Goal: Transaction & Acquisition: Purchase product/service

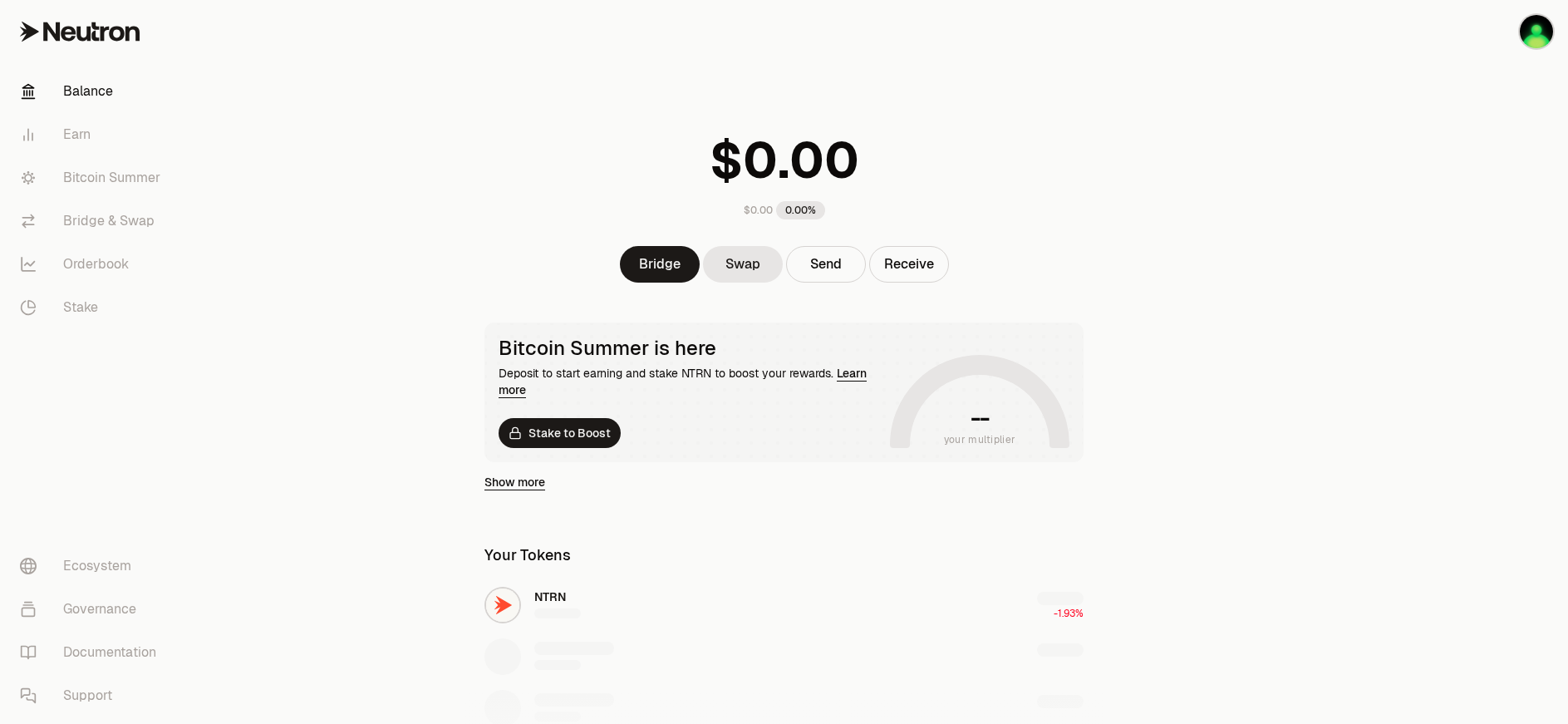
click at [388, 305] on main "$0.00 0.00% Bridge Swap Send Receive Bitcoin Summer is here Deposit to start ea…" at bounding box center [877, 559] width 1382 height 1118
click at [1530, 38] on img "button" at bounding box center [1536, 31] width 33 height 33
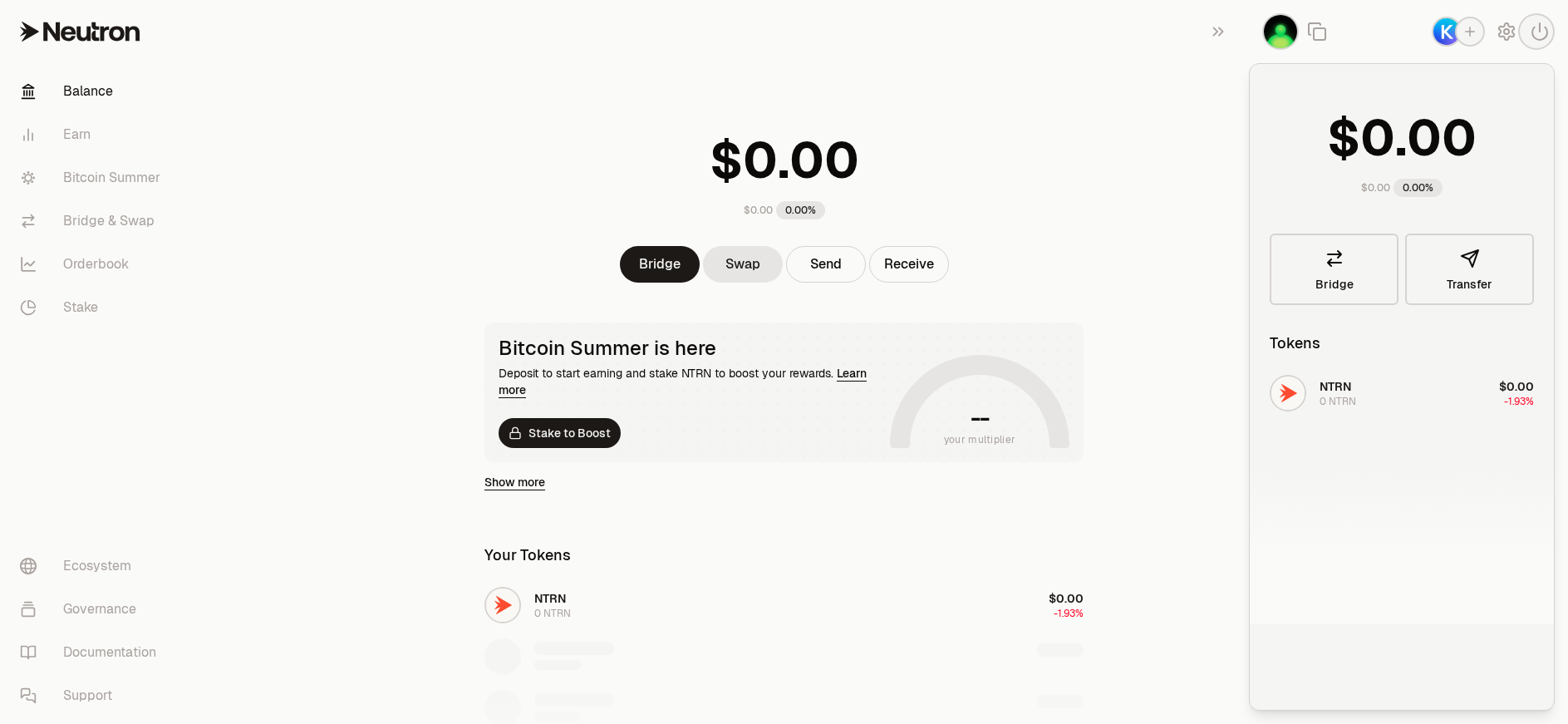
click at [1144, 200] on main "$0.00 0.00% Bridge Swap Send Receive Bitcoin Summer is here Deposit to start ea…" at bounding box center [877, 559] width 1382 height 1118
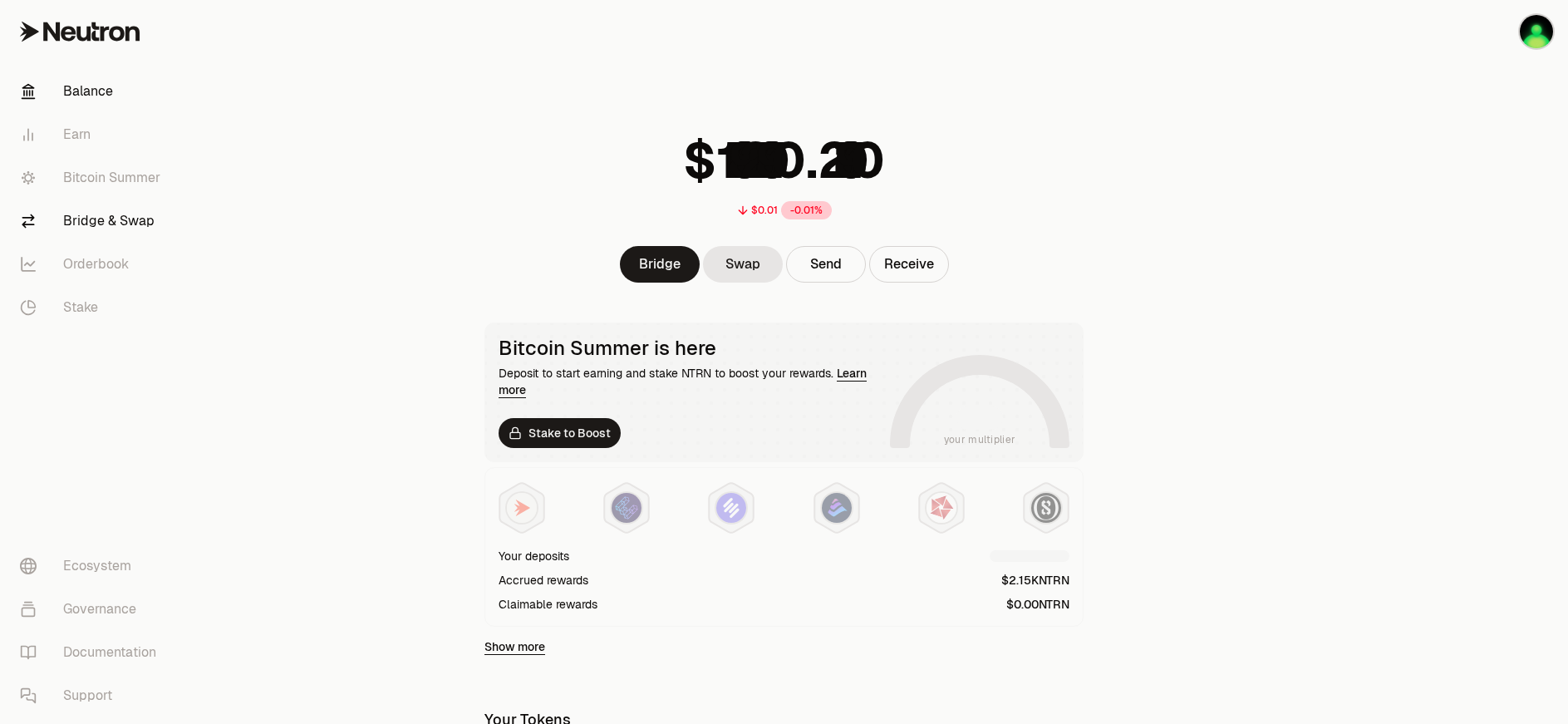
click at [131, 222] on link "Bridge & Swap" at bounding box center [92, 221] width 173 height 43
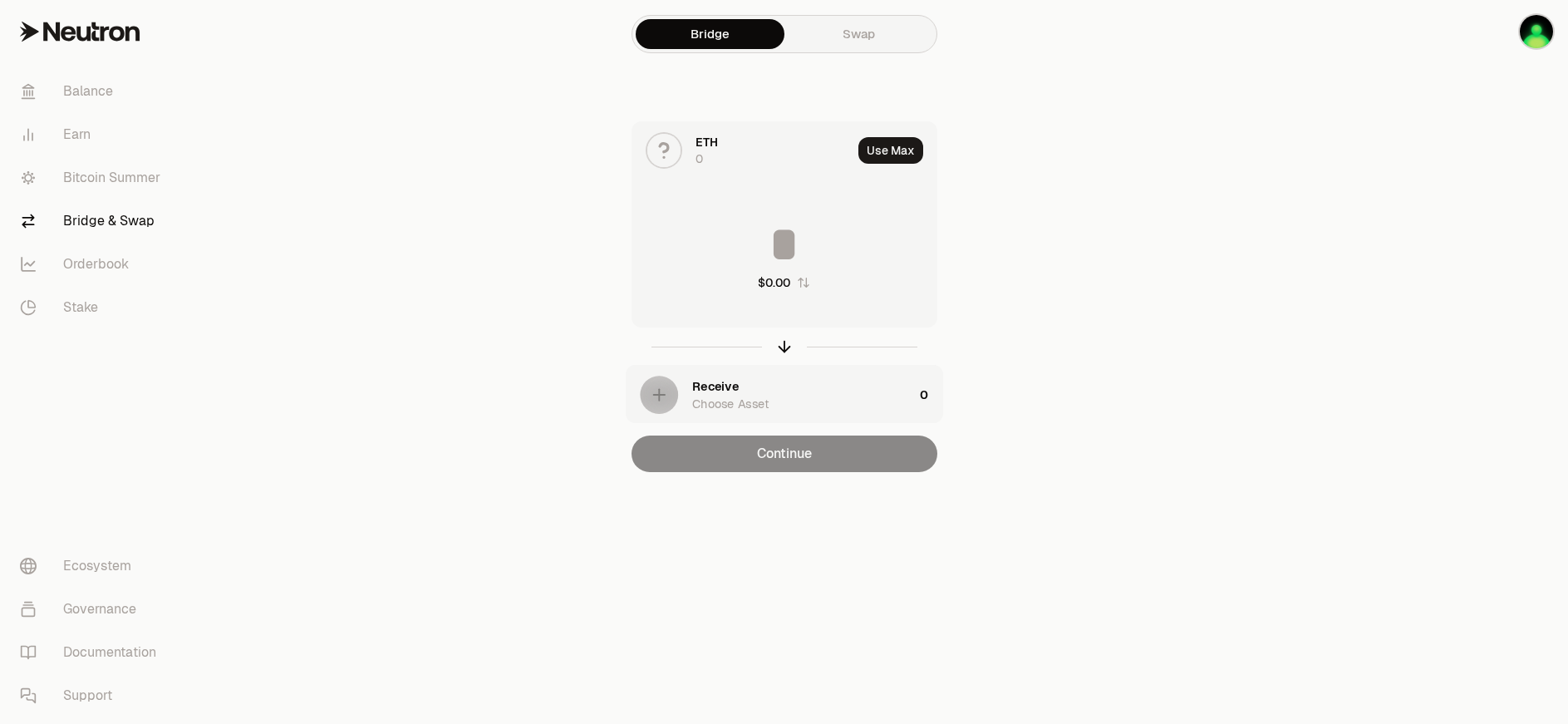
click at [849, 38] on link "Swap" at bounding box center [859, 34] width 148 height 30
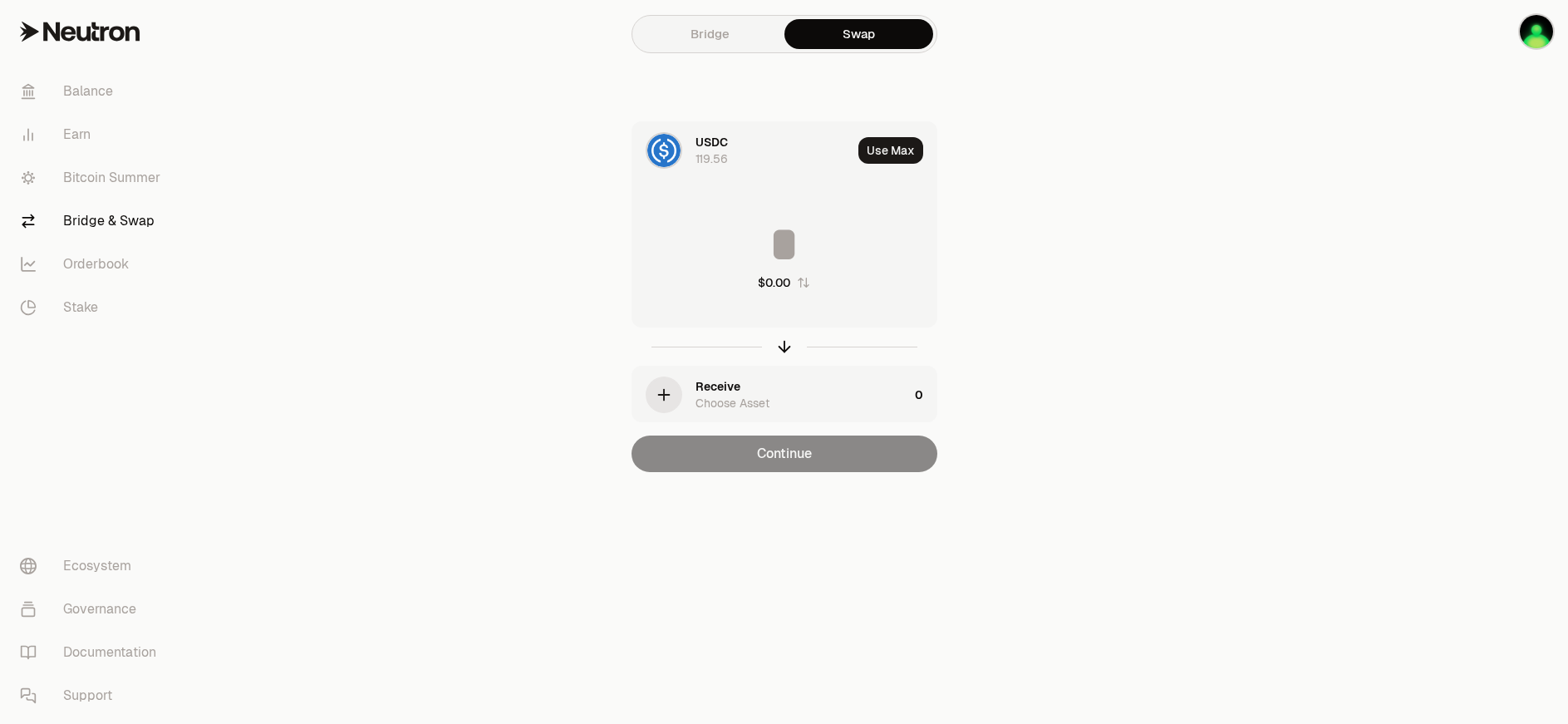
click at [720, 382] on div "Receive" at bounding box center [718, 386] width 45 height 16
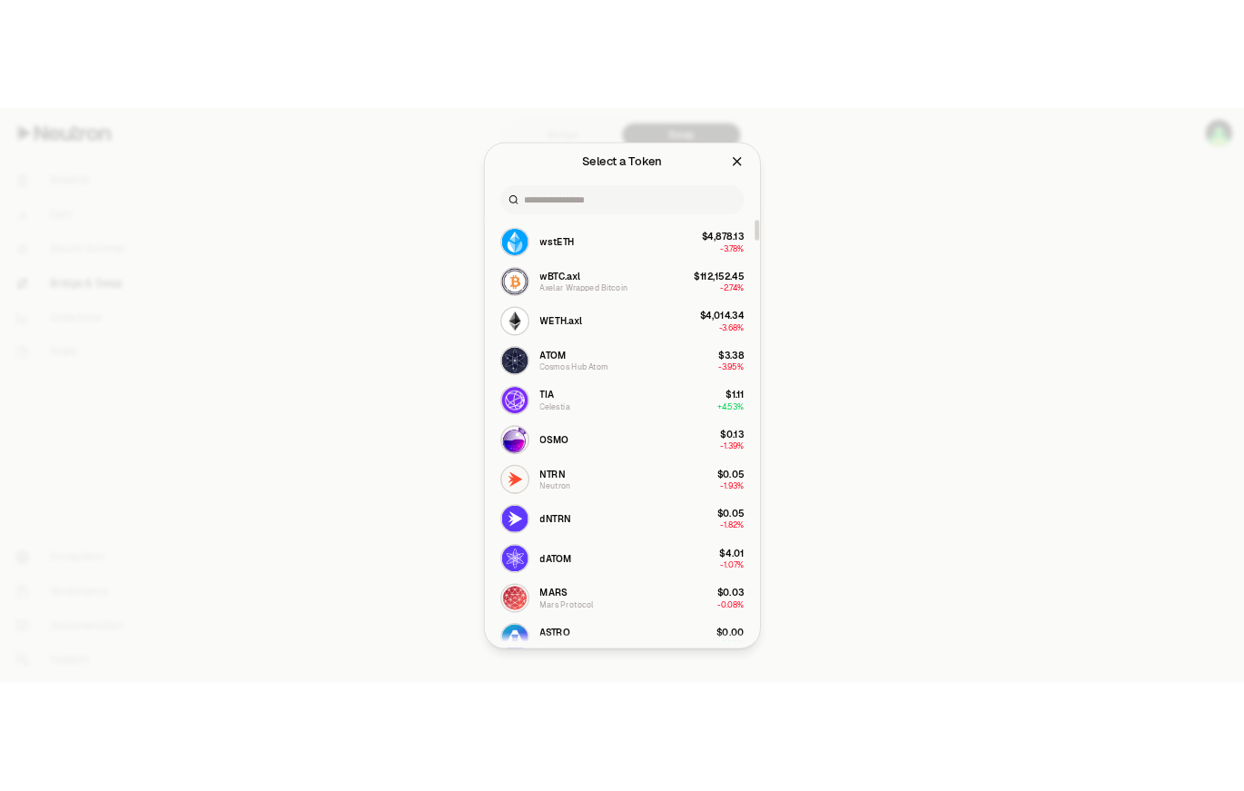
scroll to position [363, 0]
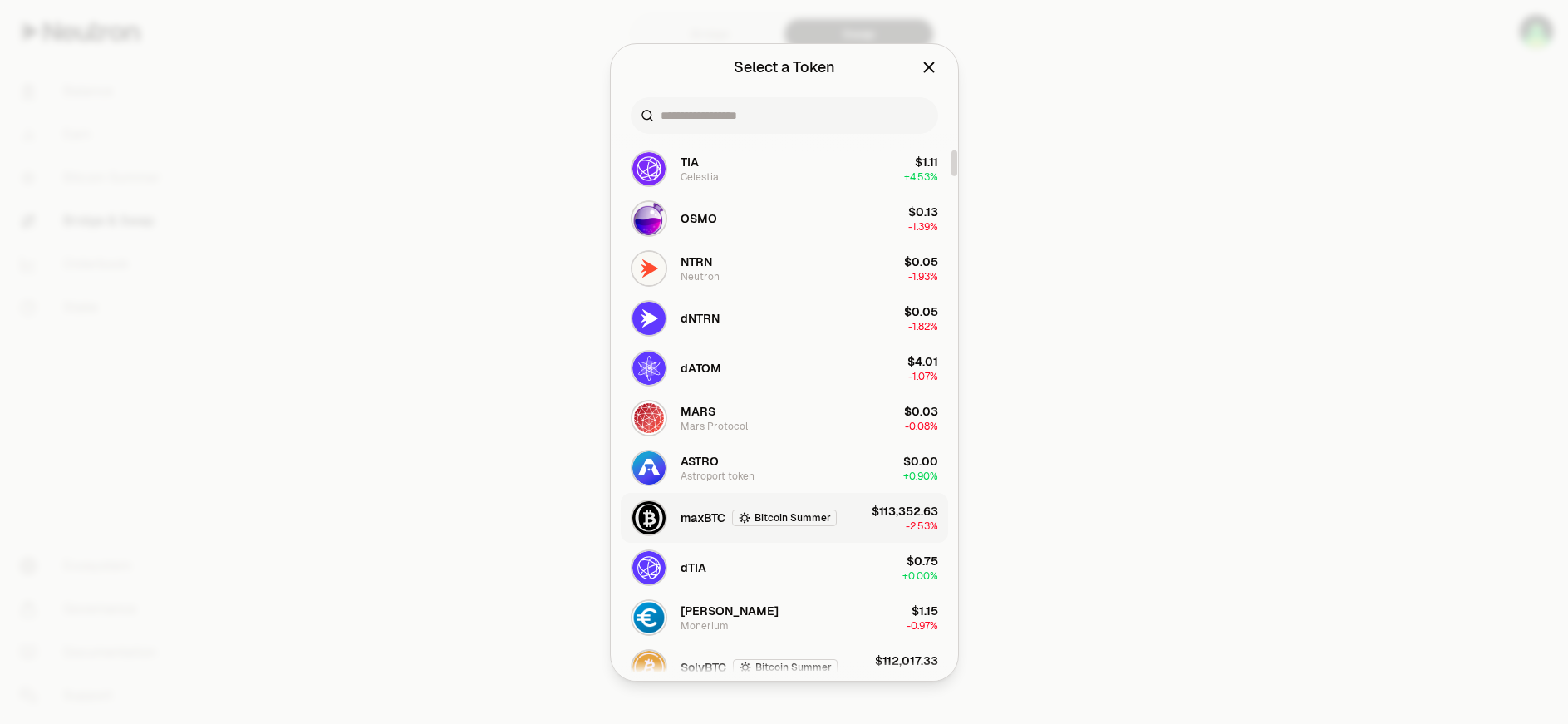
click at [690, 513] on span "maxBTC" at bounding box center [702, 517] width 45 height 16
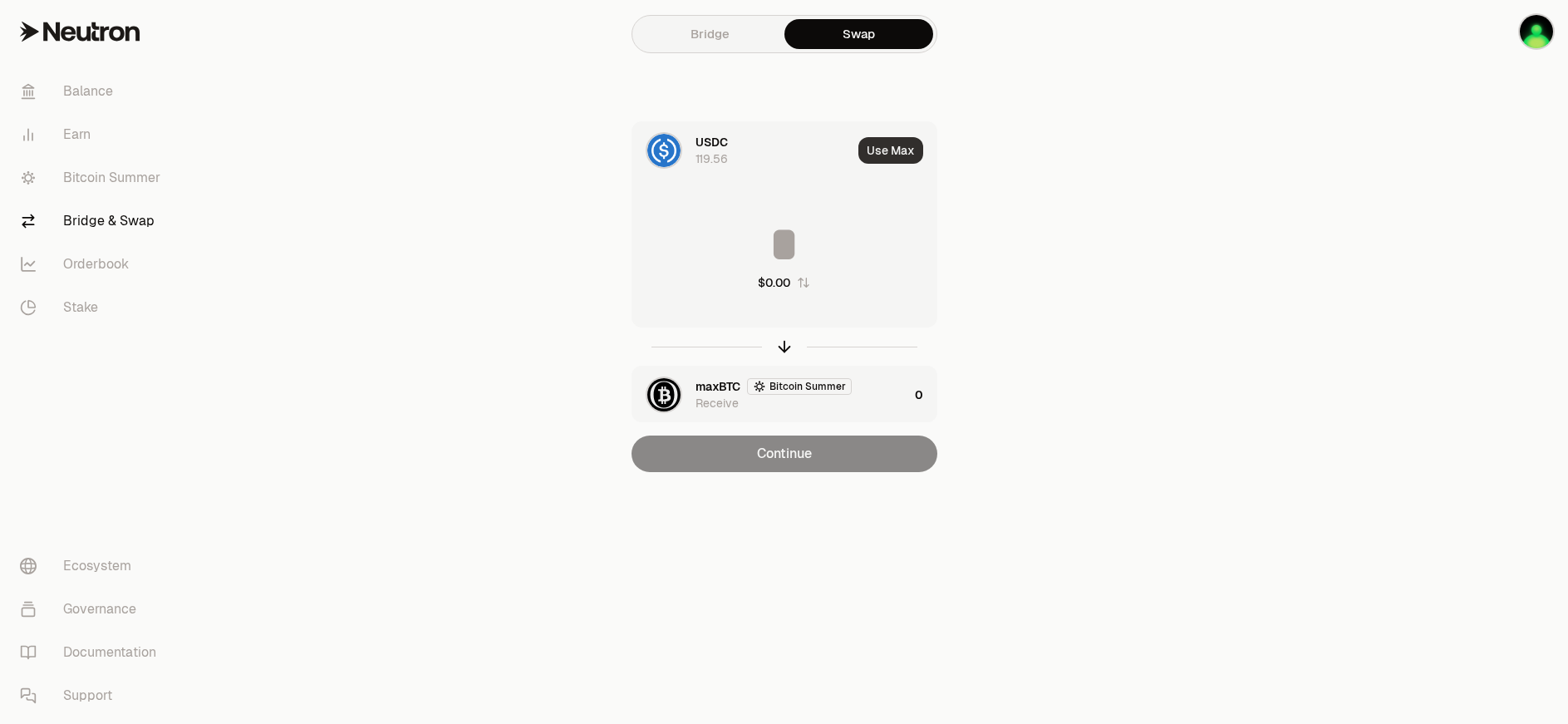
click at [887, 148] on button "Use Max" at bounding box center [891, 150] width 65 height 27
type input "**********"
click at [804, 243] on input "**********" at bounding box center [784, 244] width 304 height 49
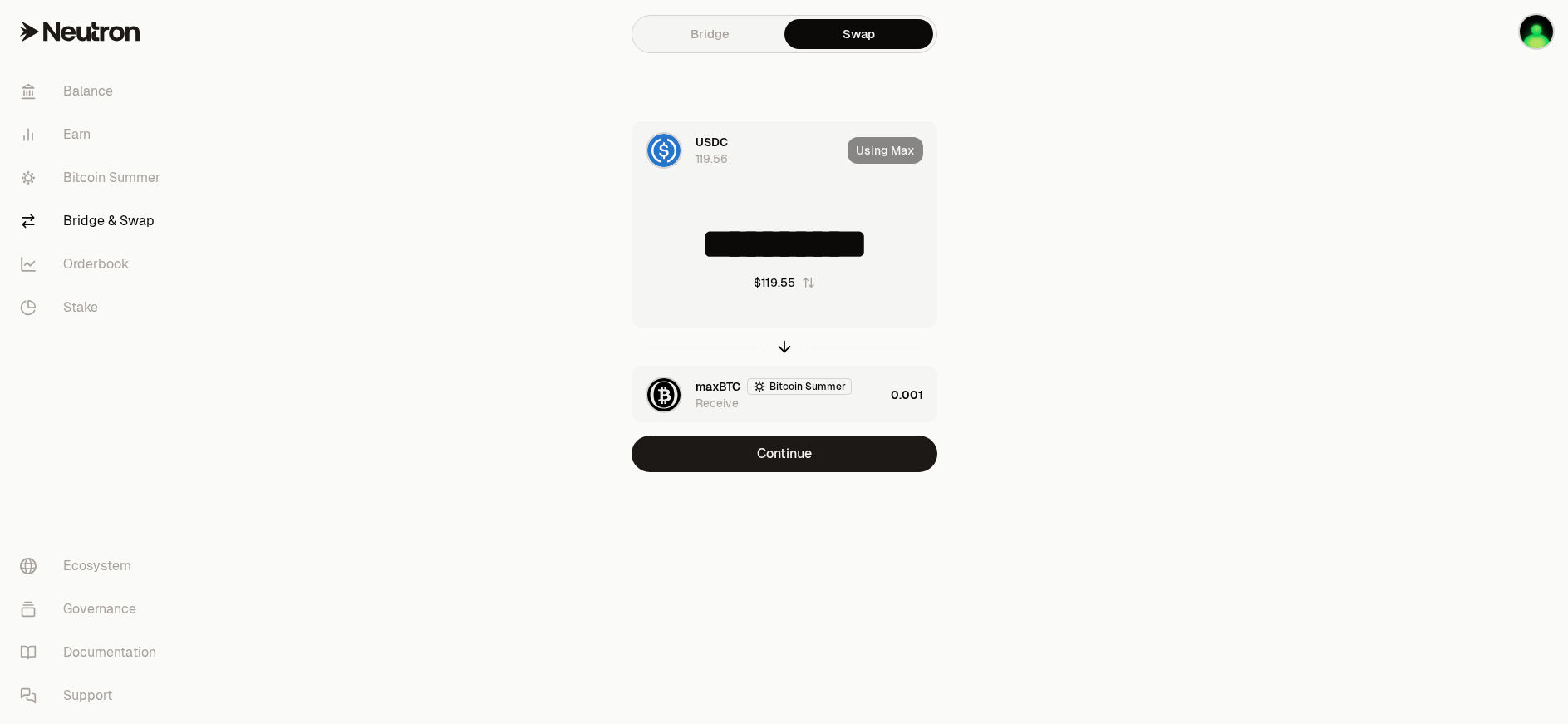
click at [1184, 470] on main "**********" at bounding box center [877, 269] width 1382 height 538
click at [829, 398] on div "maxBTC Bitcoin Summer Receive" at bounding box center [790, 394] width 189 height 33
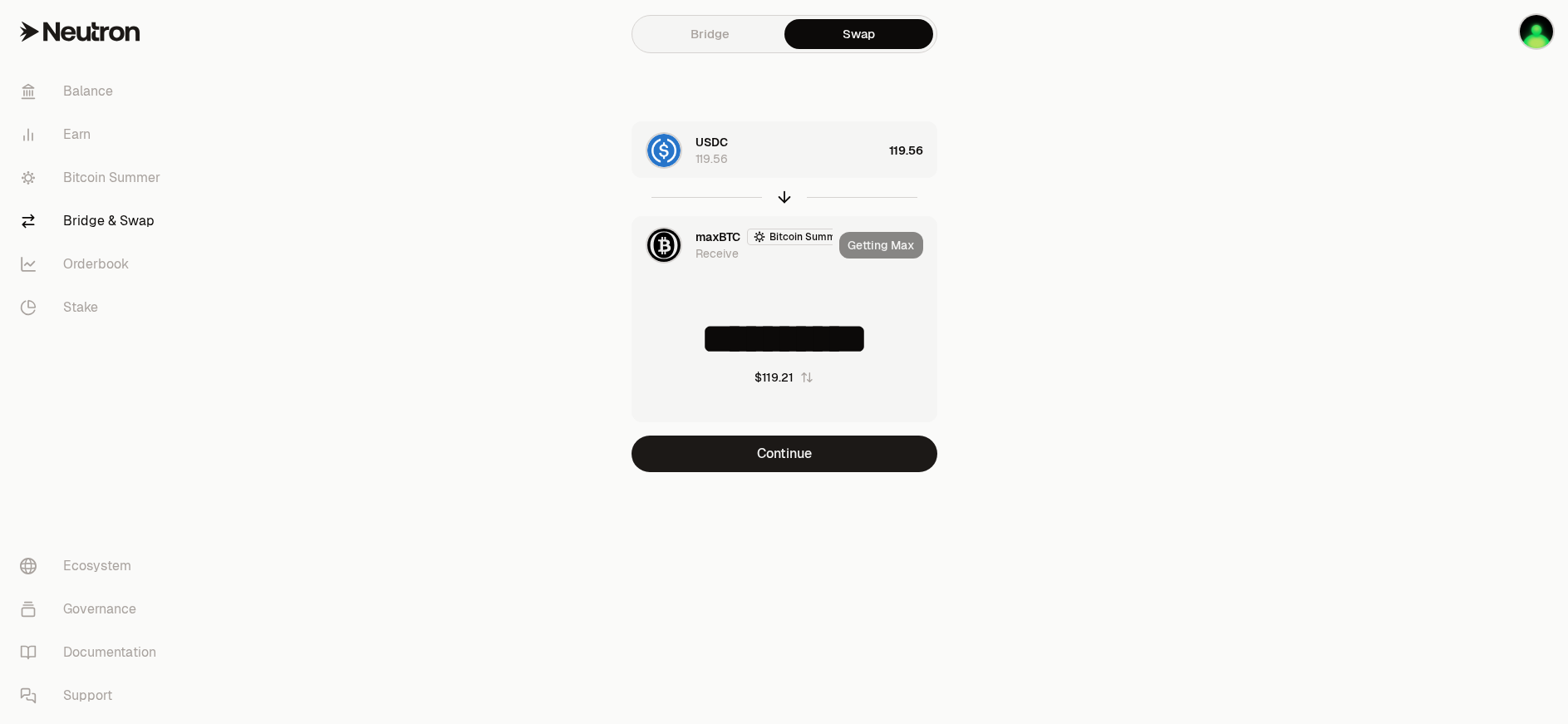
click at [819, 346] on input "**********" at bounding box center [784, 339] width 304 height 49
click at [754, 448] on button "Continue" at bounding box center [784, 454] width 306 height 37
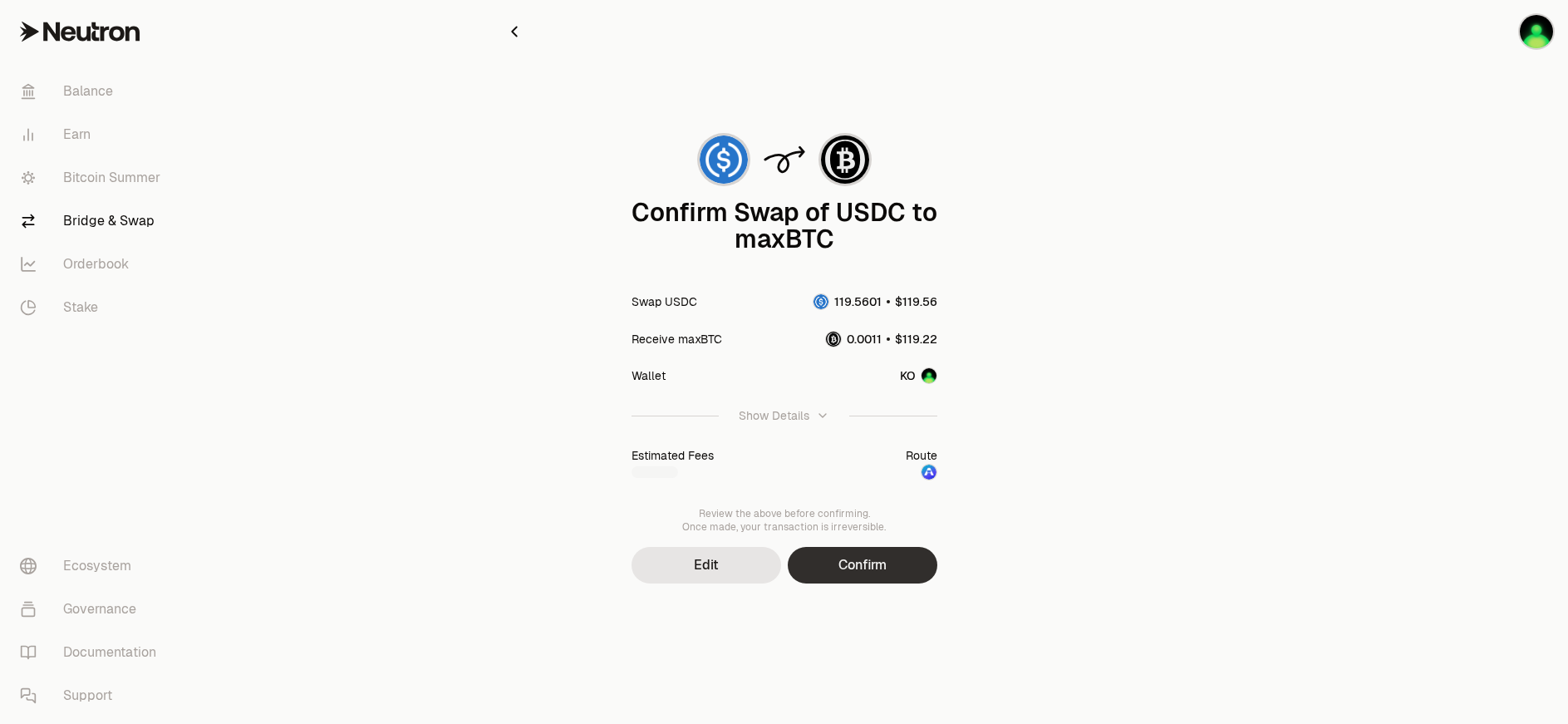
click at [860, 569] on button "Confirm" at bounding box center [862, 565] width 149 height 37
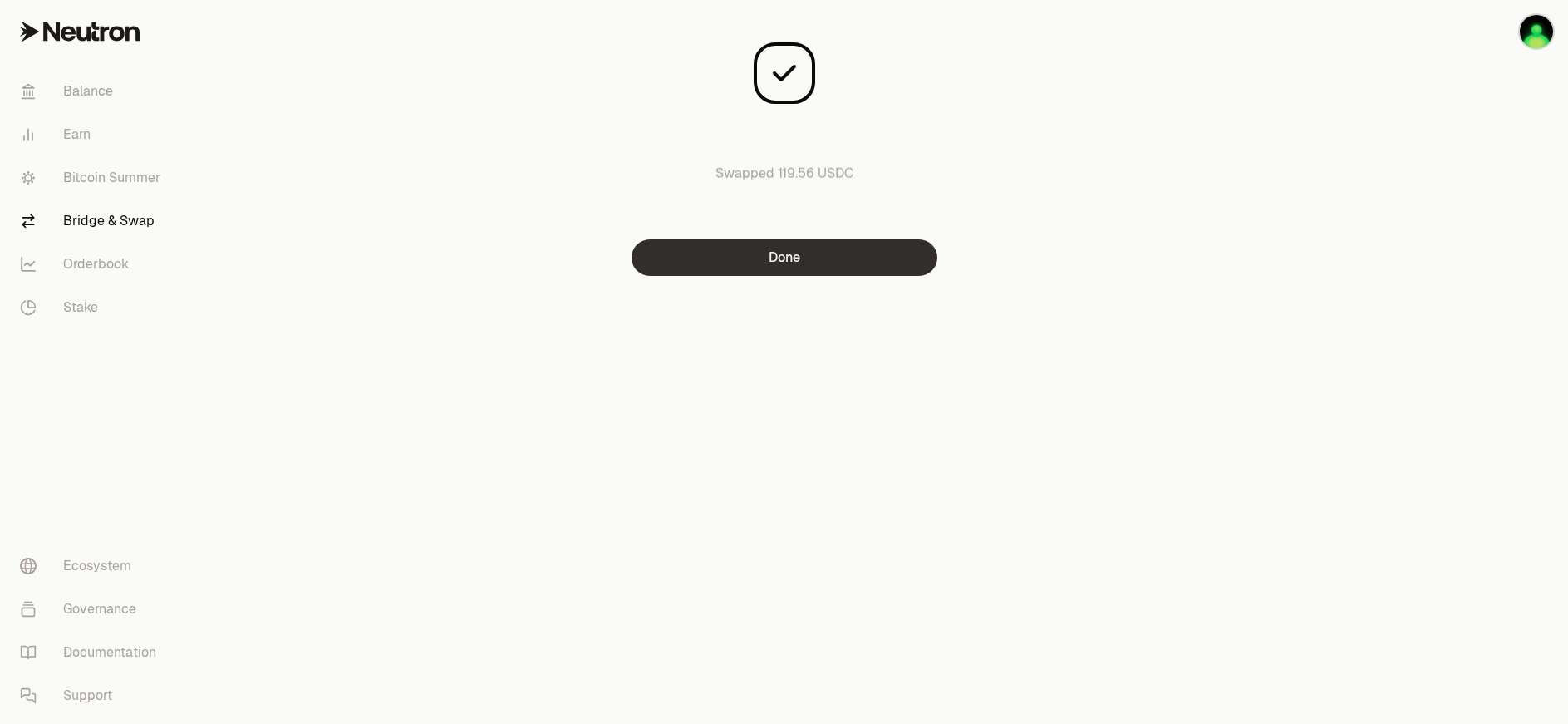
click at [807, 267] on button "Done" at bounding box center [784, 257] width 306 height 37
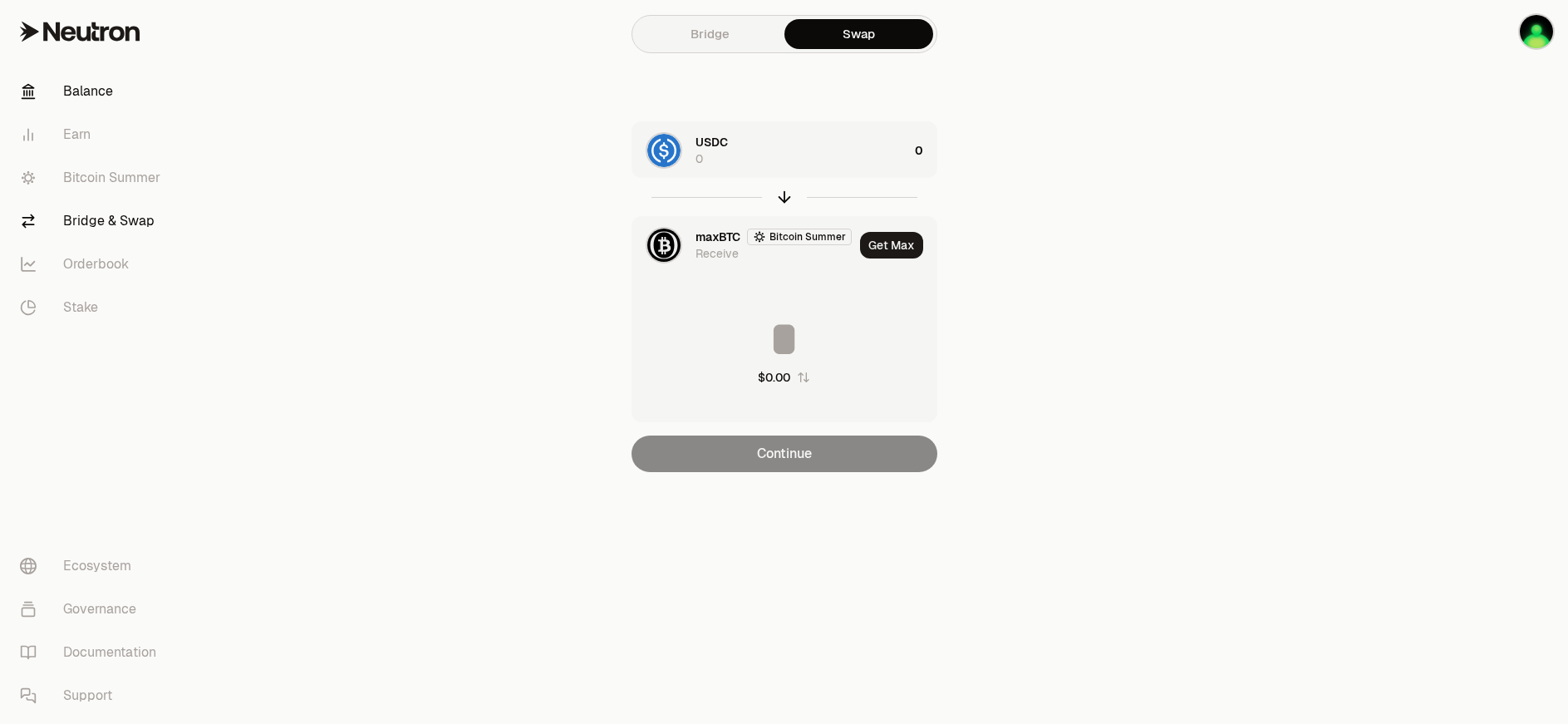
click at [111, 92] on link "Balance" at bounding box center [92, 91] width 173 height 43
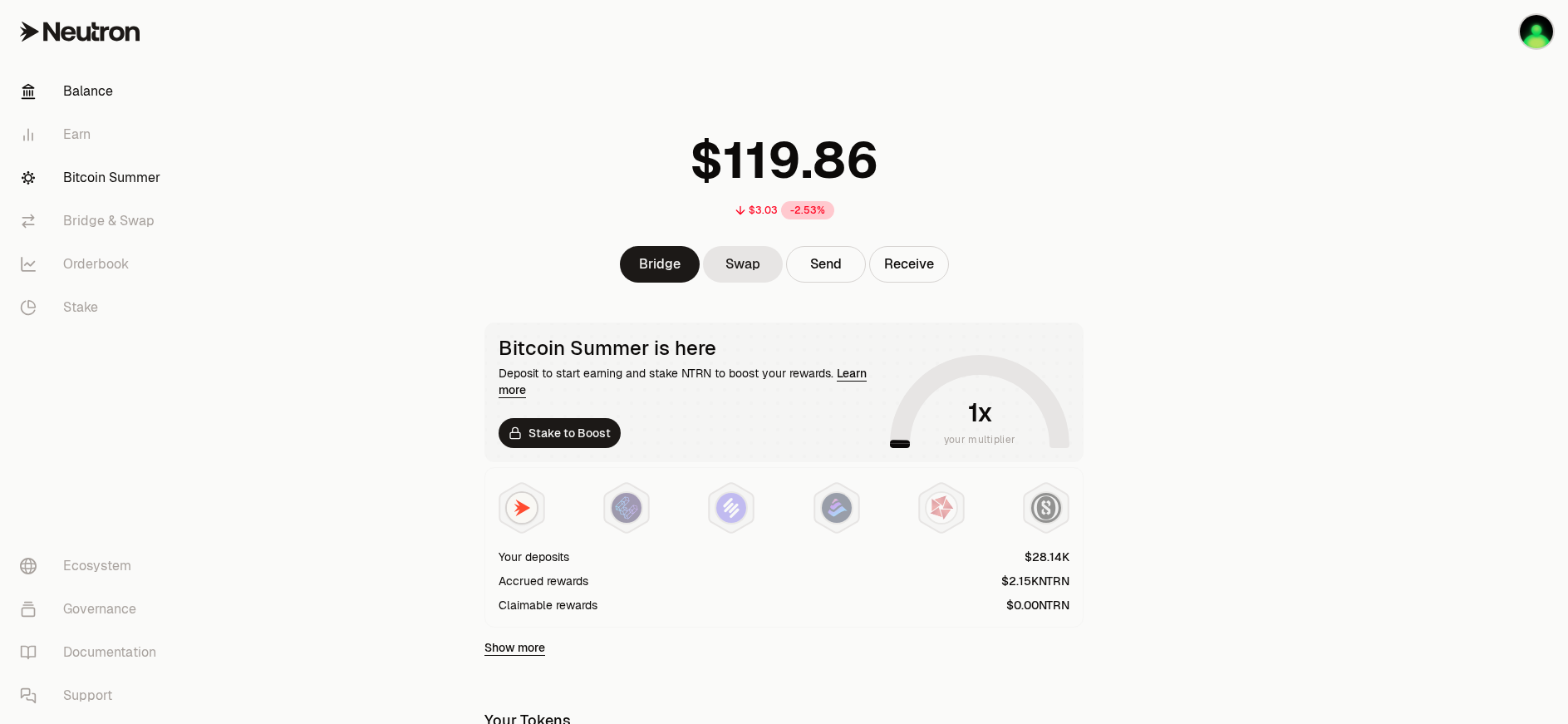
click at [113, 165] on link "Bitcoin Summer" at bounding box center [92, 178] width 173 height 43
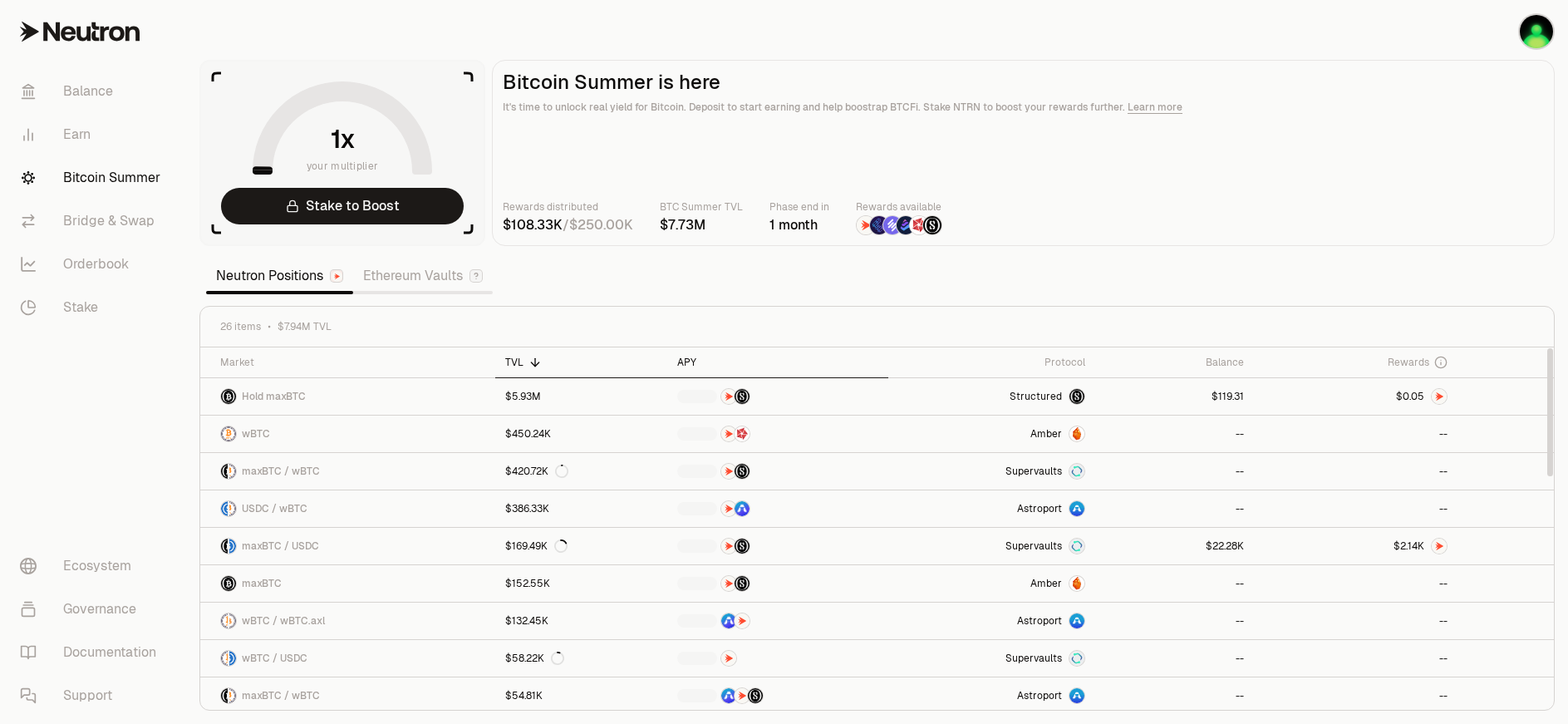
click at [679, 365] on div "APY" at bounding box center [778, 362] width 201 height 14
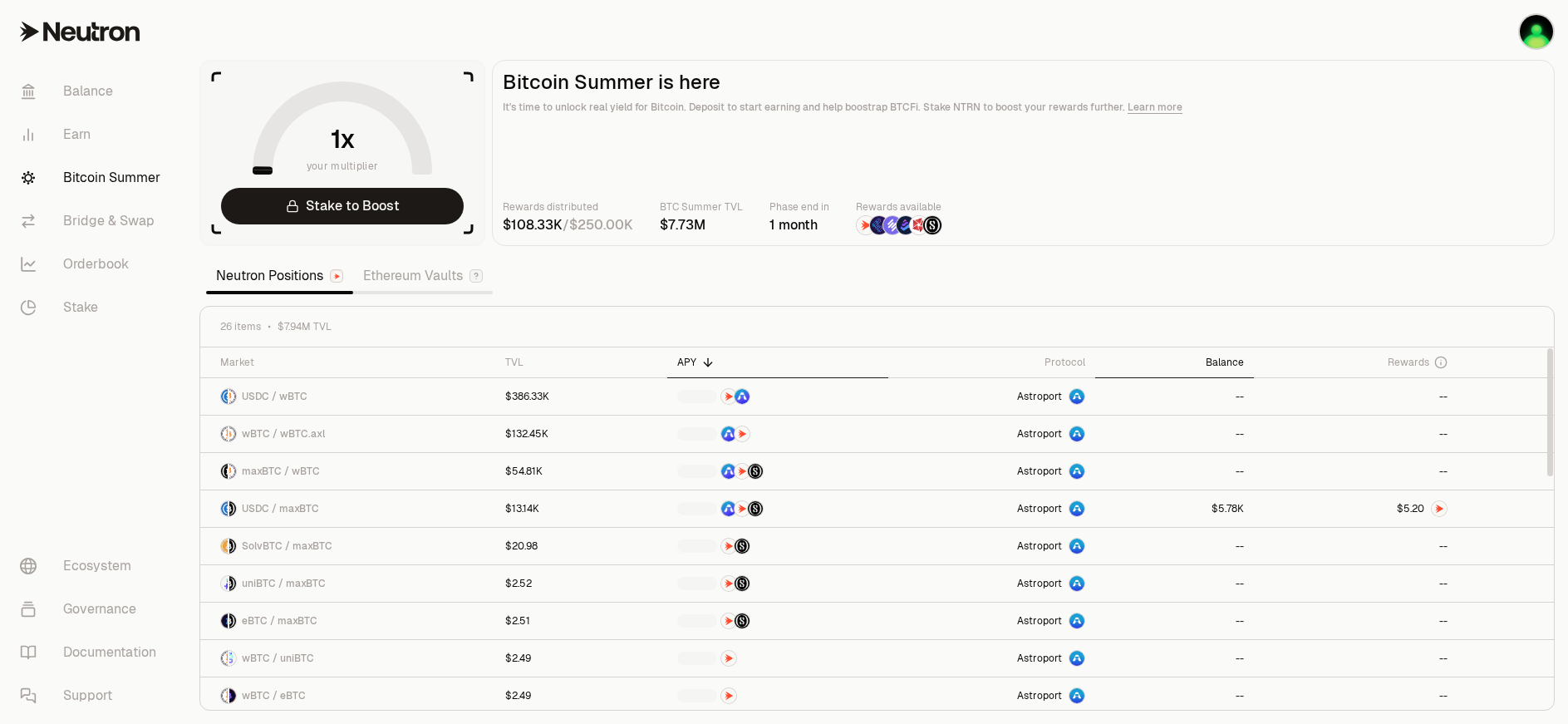
click at [1239, 373] on th "Balance" at bounding box center [1173, 362] width 158 height 31
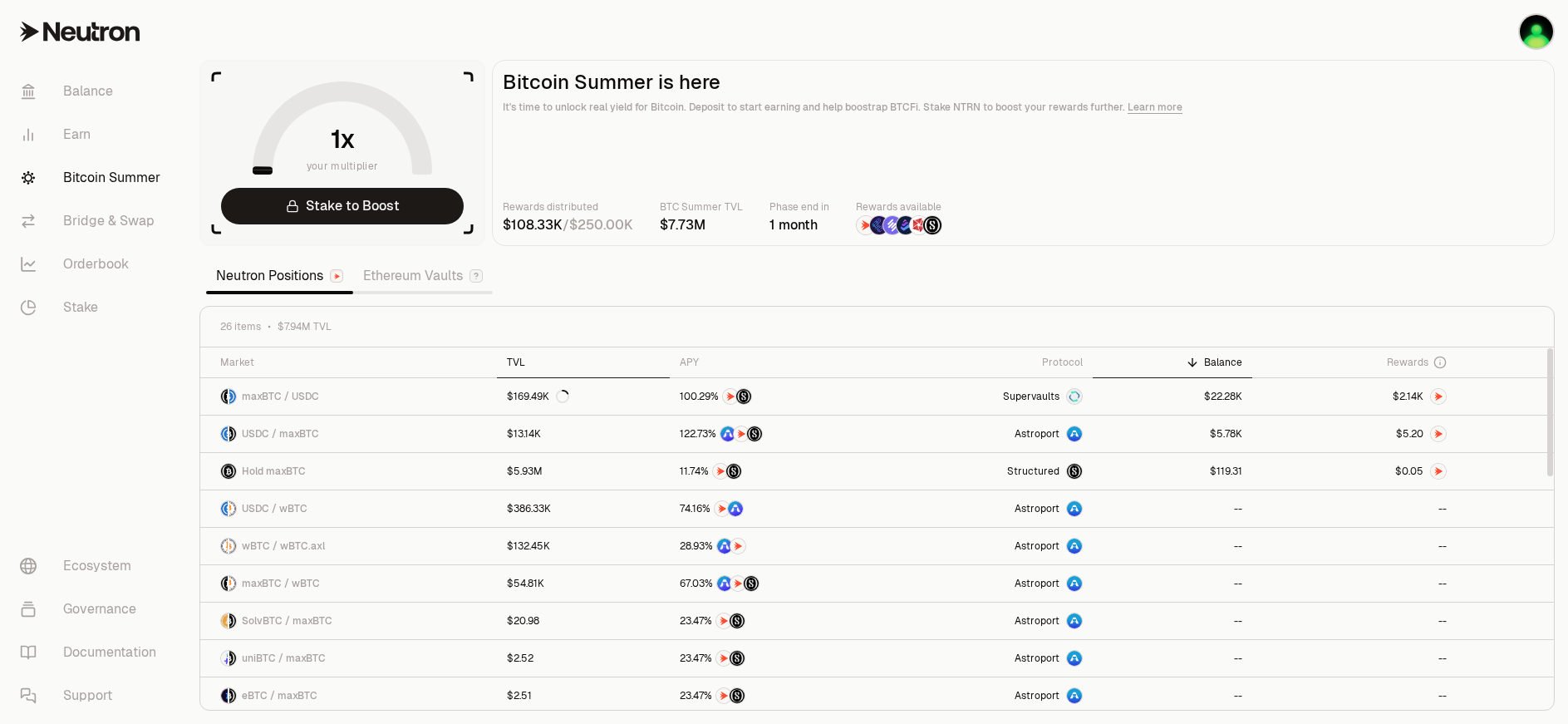
click at [530, 363] on icon at bounding box center [536, 362] width 14 height 14
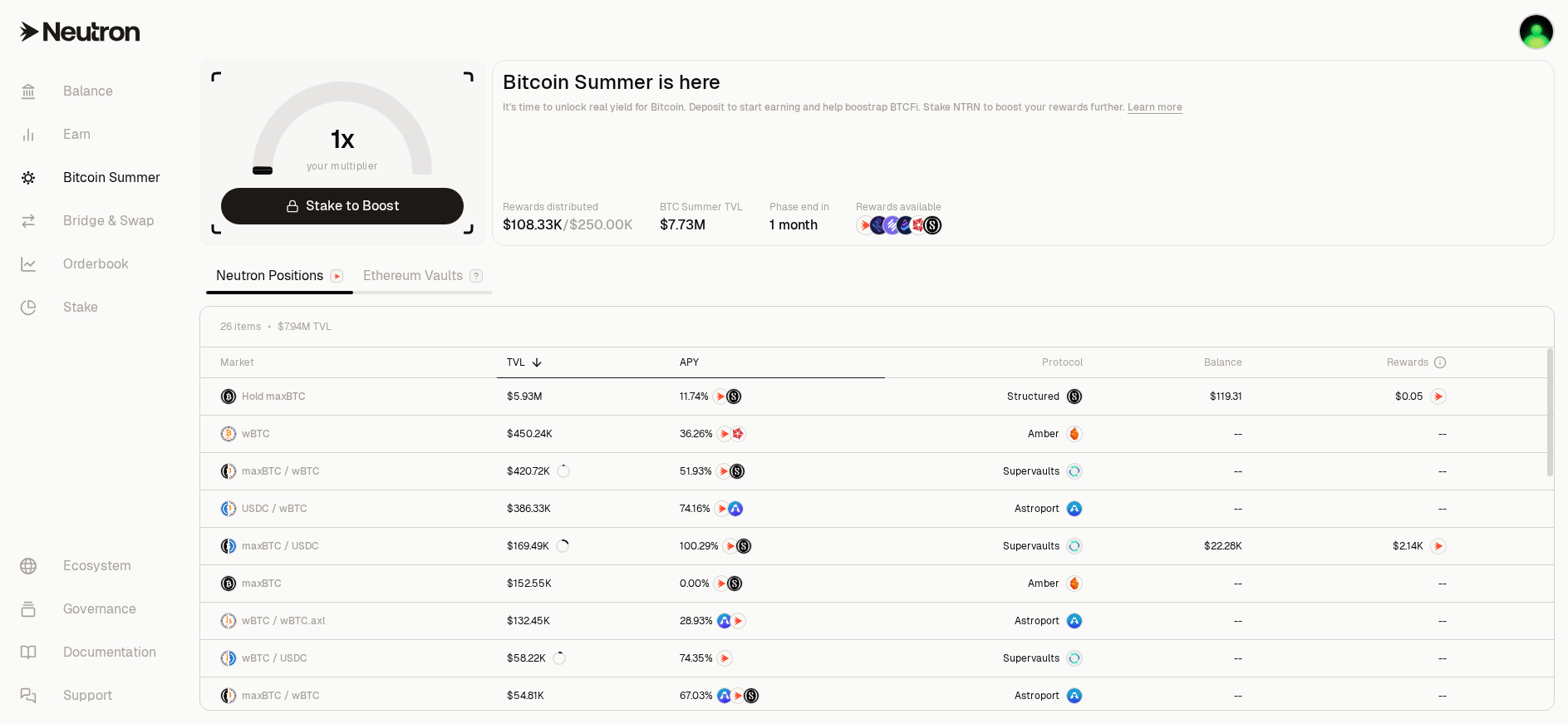
click at [708, 364] on icon at bounding box center [709, 362] width 5 height 7
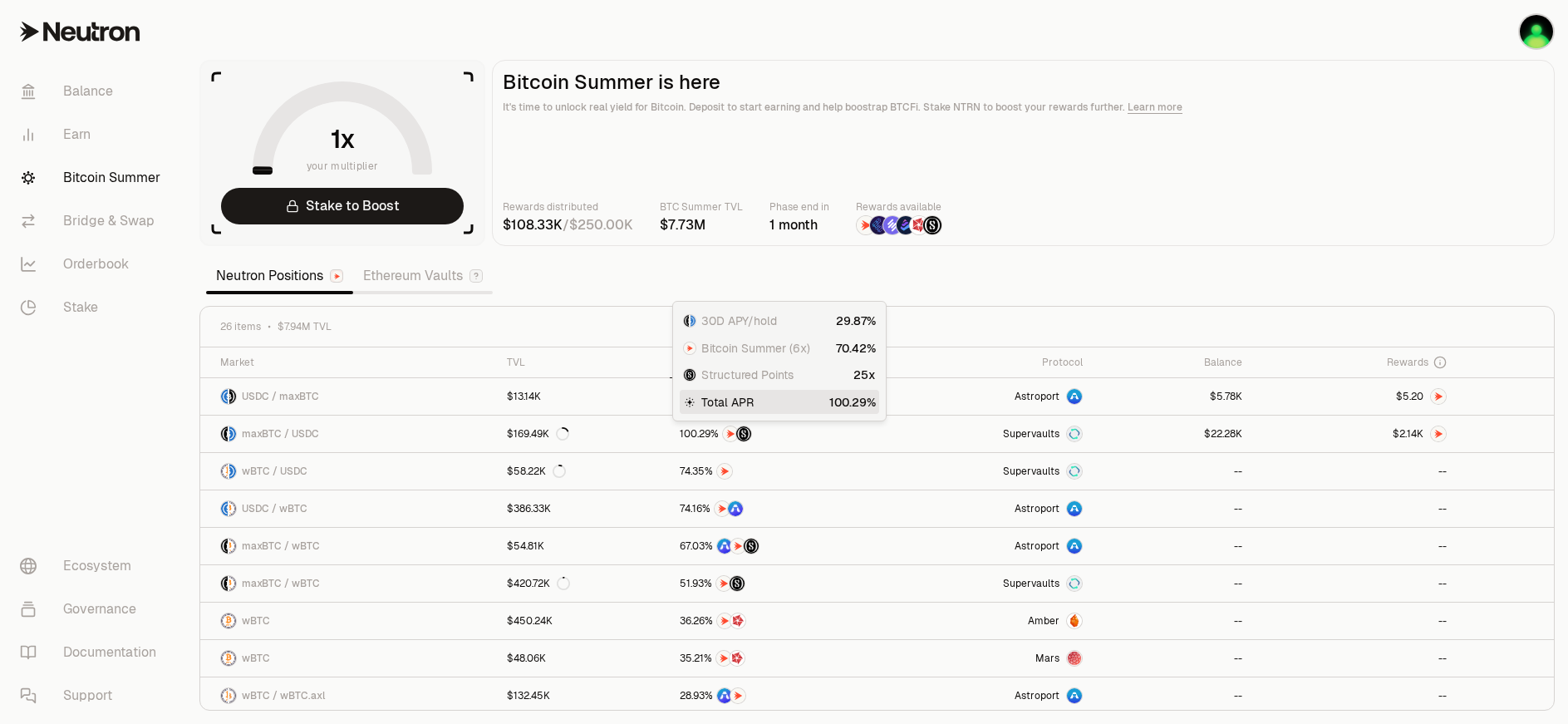
click at [687, 260] on section "your multiplier Stake to Boost Bitcoin Summer is here It's time to unlock real …" at bounding box center [877, 362] width 1382 height 724
click at [1050, 619] on span "Amber" at bounding box center [1044, 621] width 31 height 14
